Goal: Information Seeking & Learning: Check status

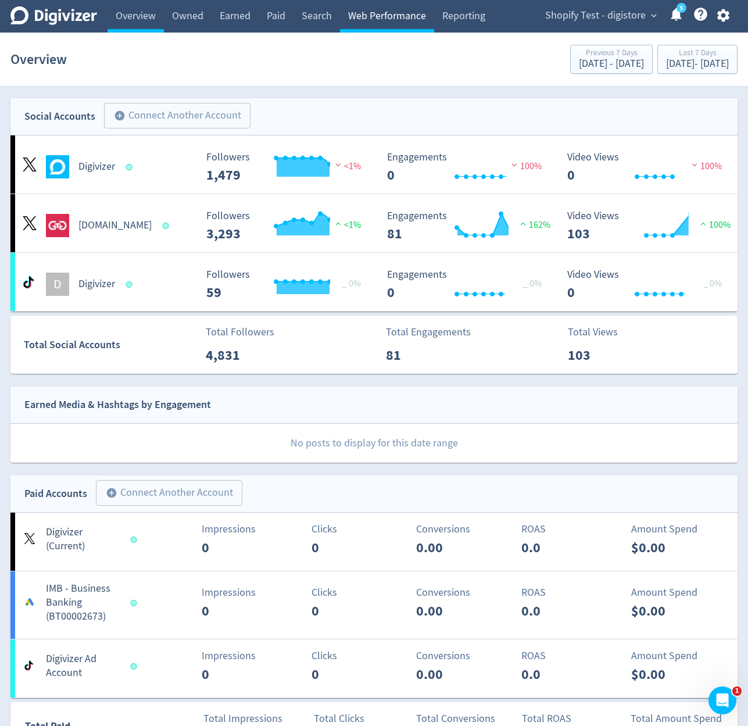
click at [410, 21] on link "Web Performance" at bounding box center [387, 16] width 94 height 33
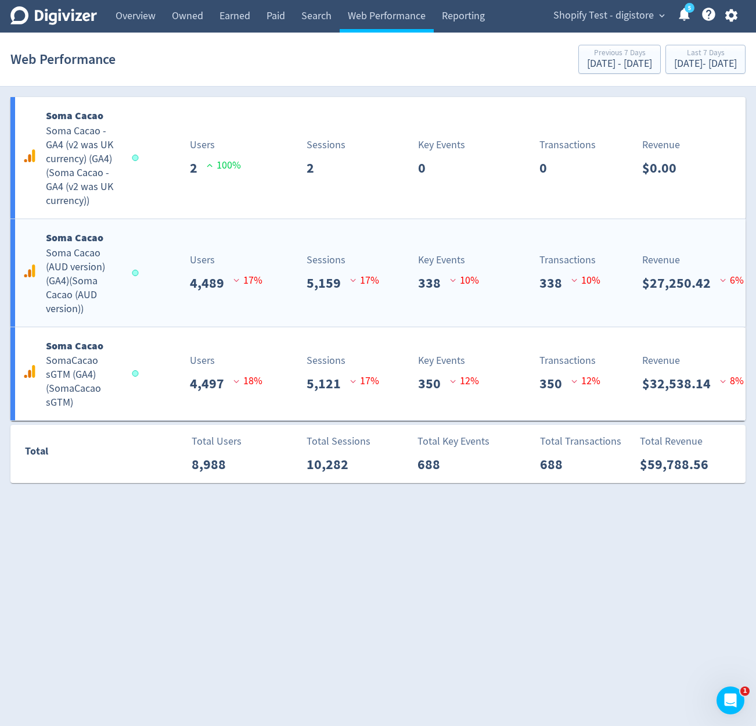
click at [421, 252] on p "Key Events" at bounding box center [448, 260] width 61 height 16
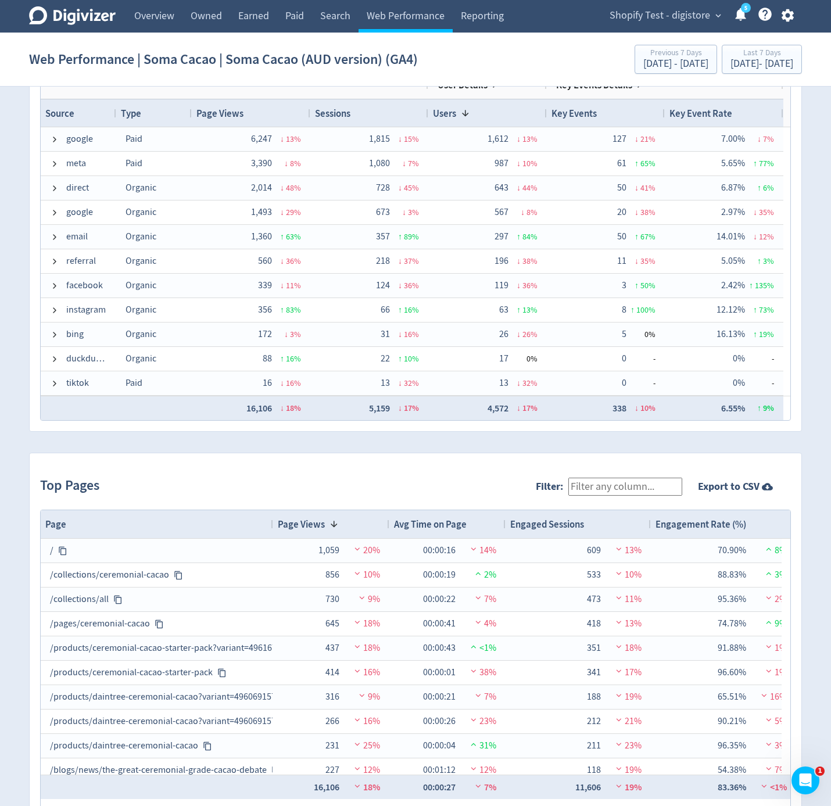
scroll to position [654, 0]
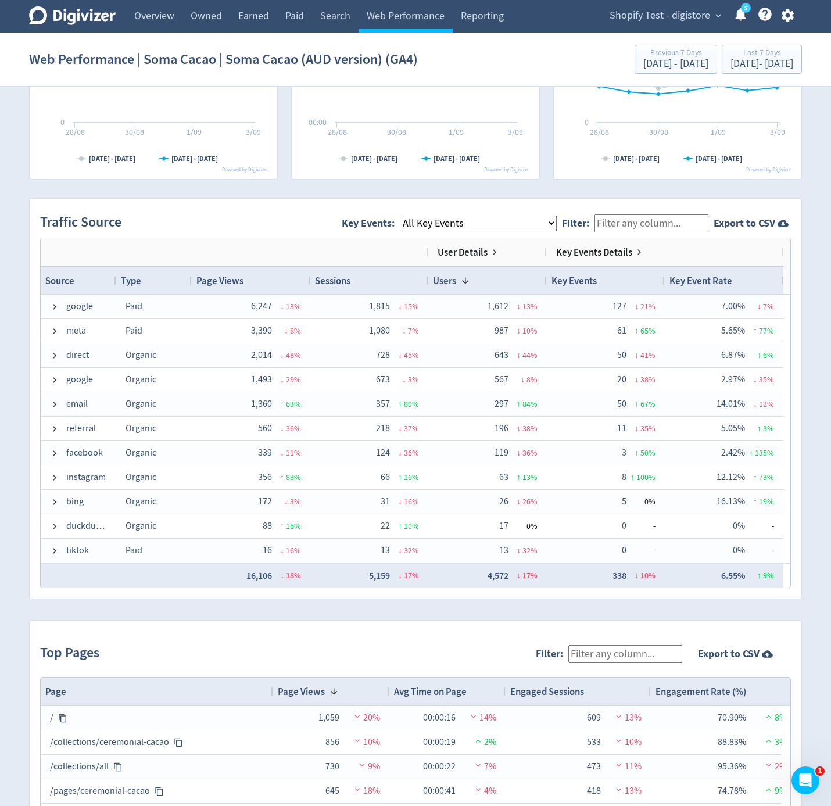
select select "eCommerce"
click at [401, 216] on select "All Key Events eCommerce purchase" at bounding box center [478, 224] width 157 height 16
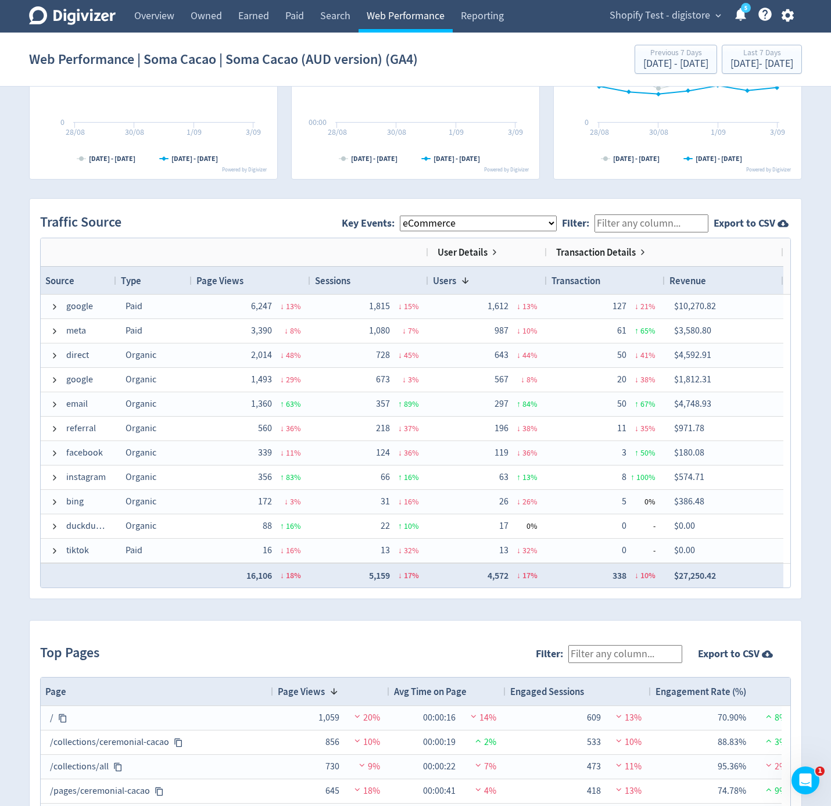
click at [445, 16] on link "Web Performance" at bounding box center [405, 16] width 94 height 33
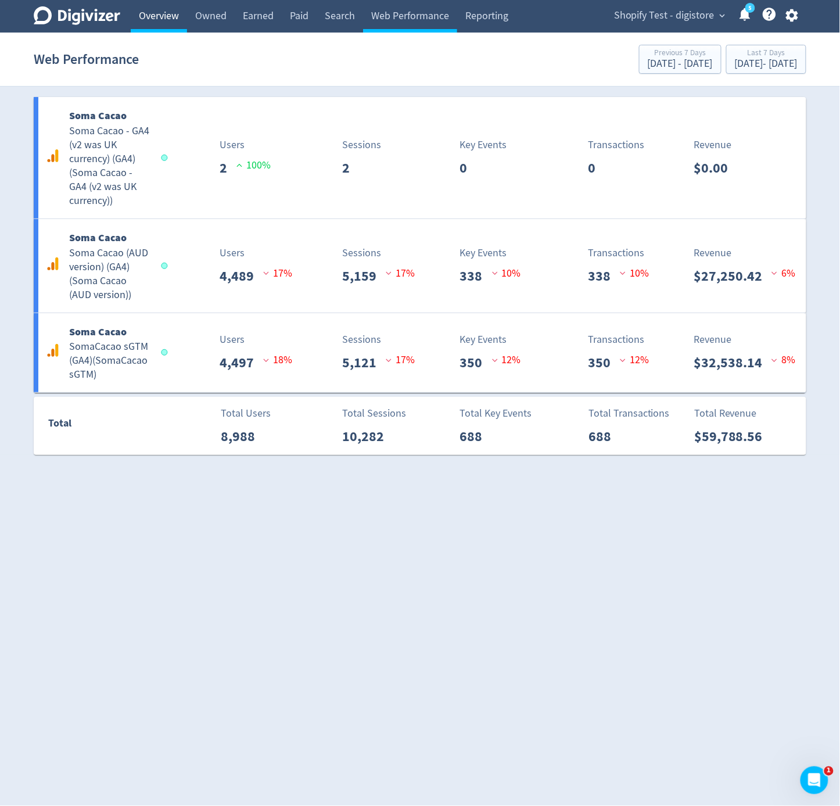
click at [186, 27] on link "Overview" at bounding box center [159, 16] width 56 height 33
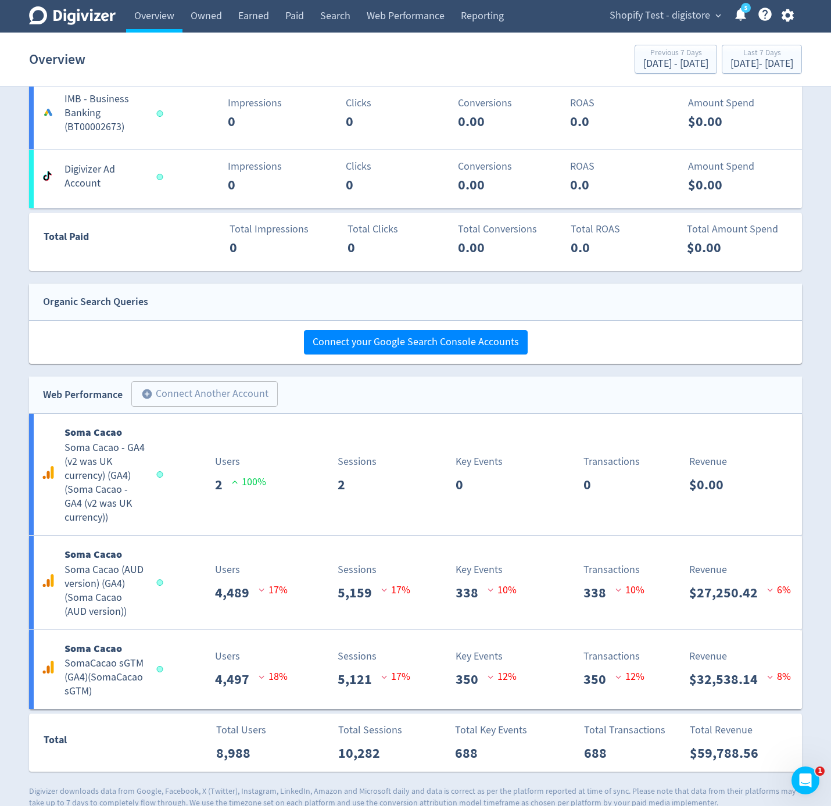
scroll to position [506, 0]
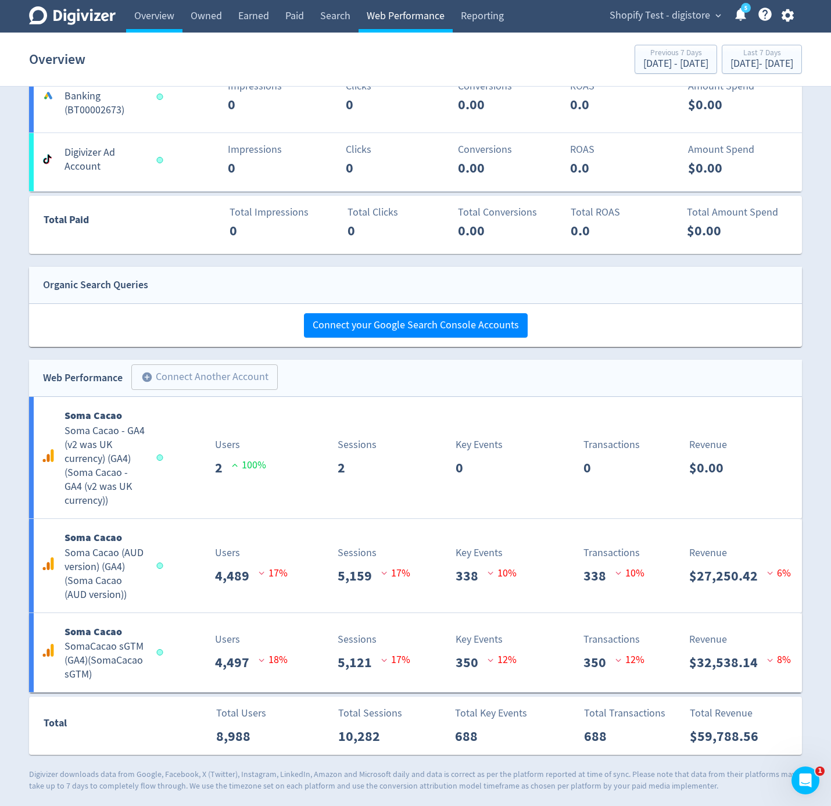
click at [380, 14] on link "Web Performance" at bounding box center [405, 16] width 94 height 33
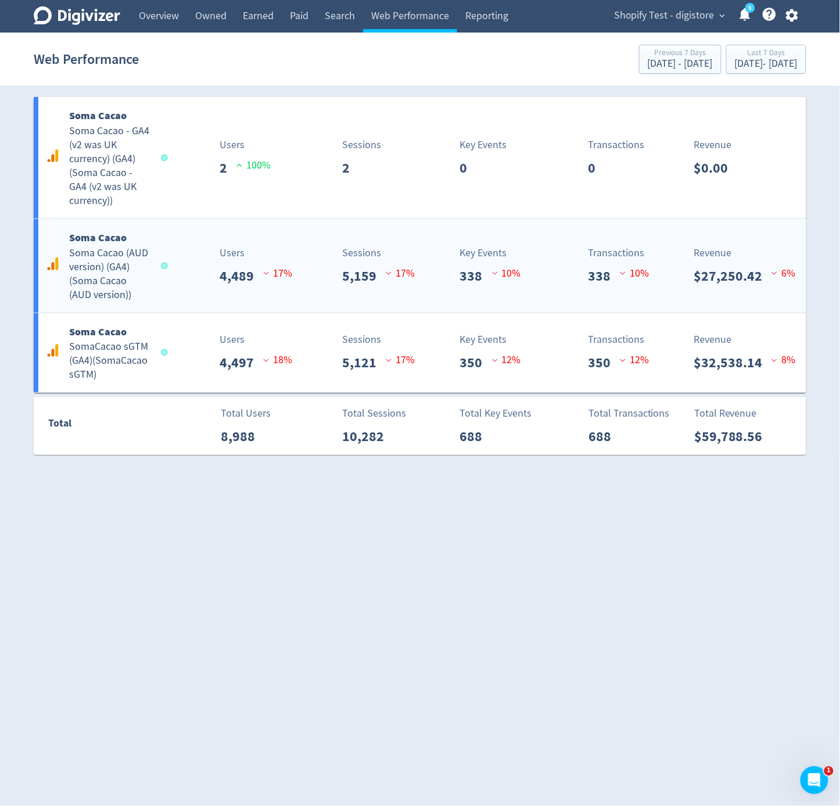
click at [649, 248] on div "Revenue $27,250.42 6 %" at bounding box center [650, 265] width 73 height 41
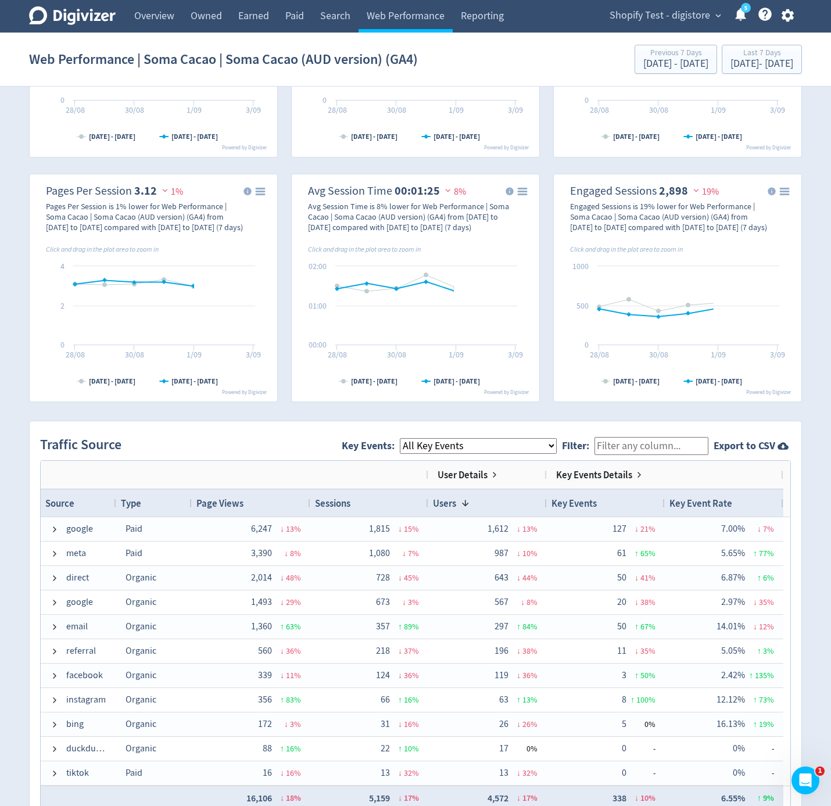
scroll to position [542, 0]
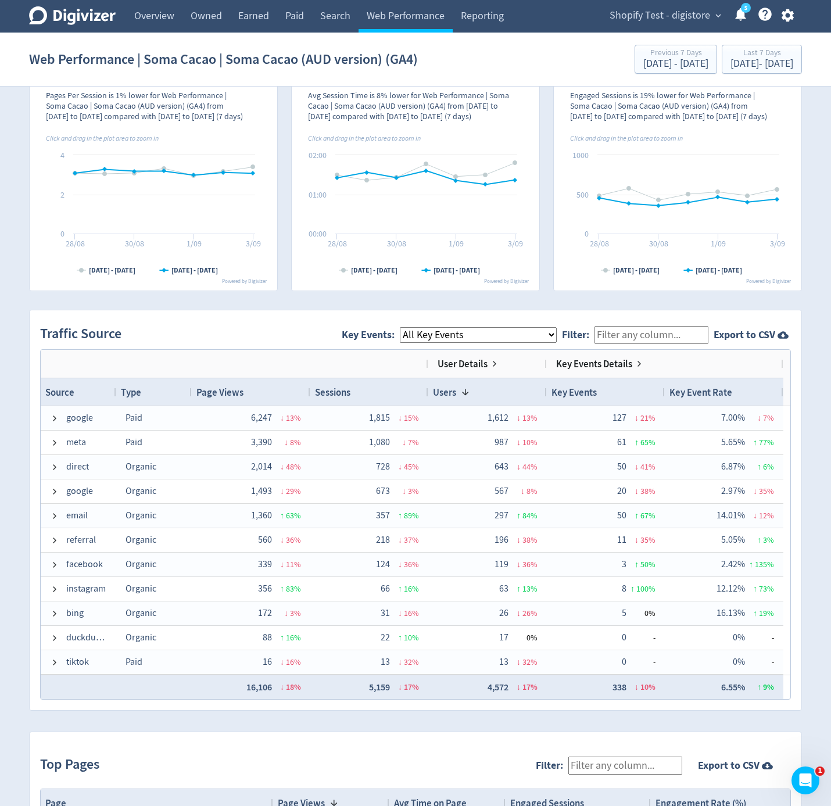
select select "eCommerce"
click at [401, 327] on select "All Key Events eCommerce purchase" at bounding box center [478, 335] width 157 height 16
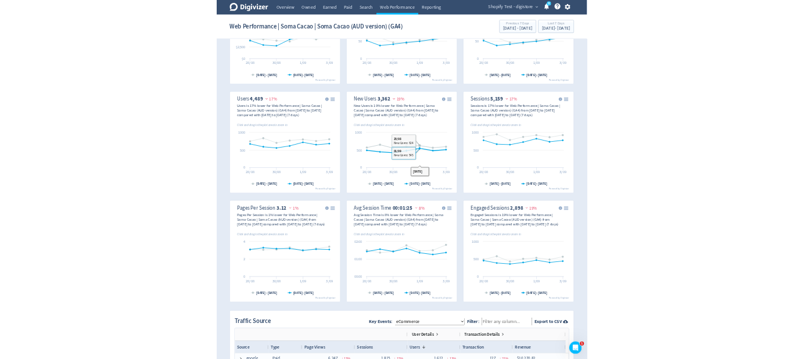
scroll to position [0, 0]
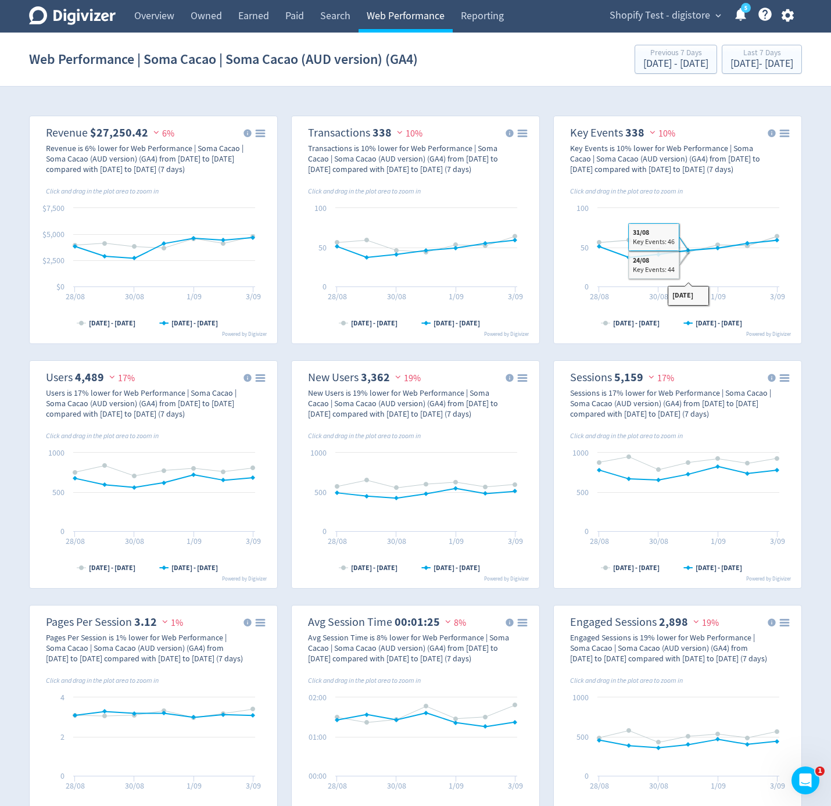
click at [386, 15] on link "Web Performance" at bounding box center [405, 16] width 94 height 33
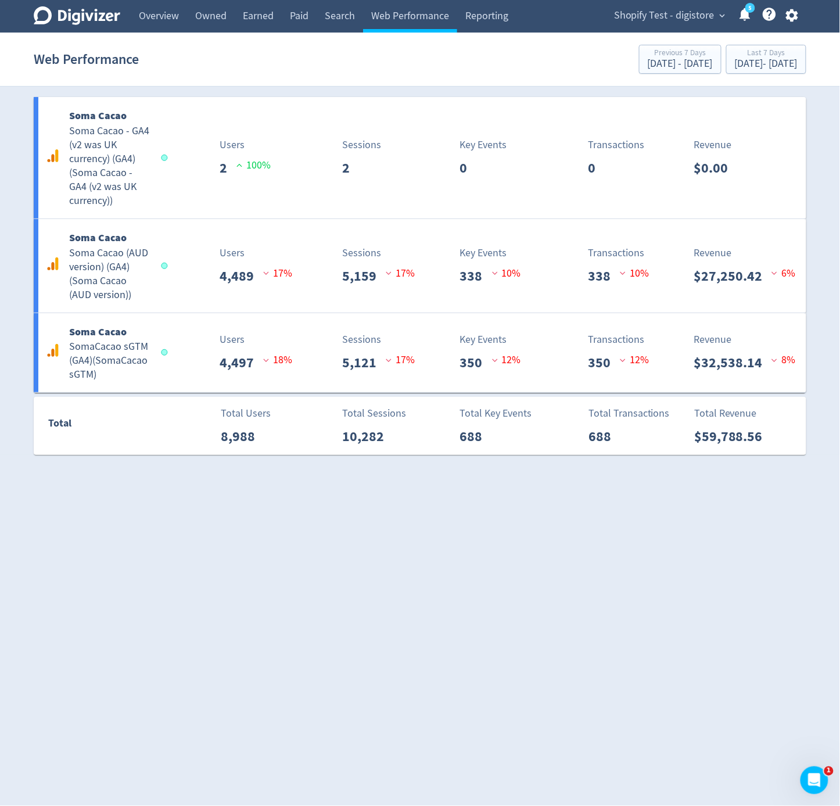
click at [272, 468] on html "Digivizer Logo [PERSON_NAME] Logo Overview Owned Earned Paid Search Web Perform…" at bounding box center [420, 234] width 840 height 468
